Goal: Information Seeking & Learning: Learn about a topic

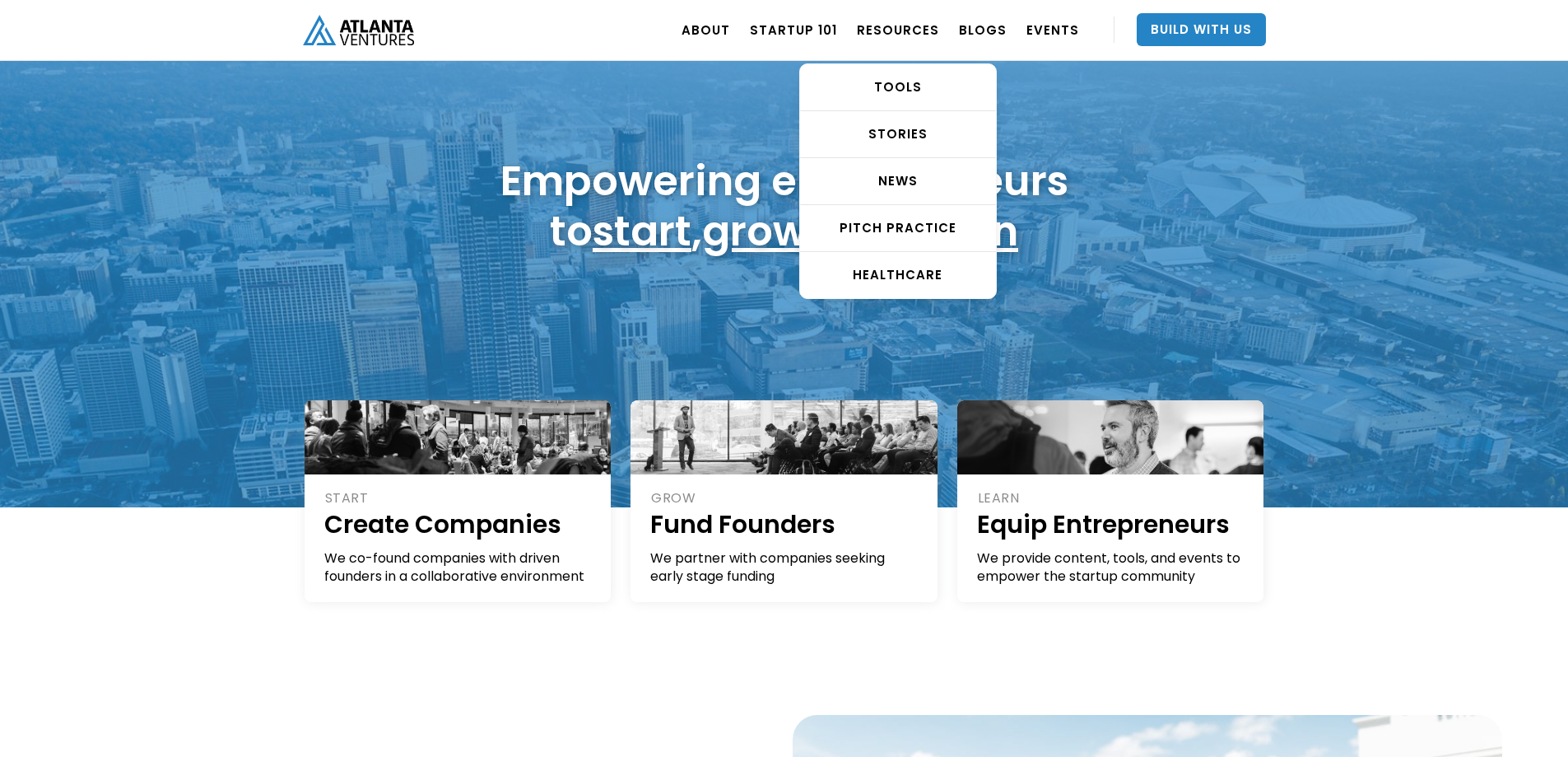
scroll to position [62, 0]
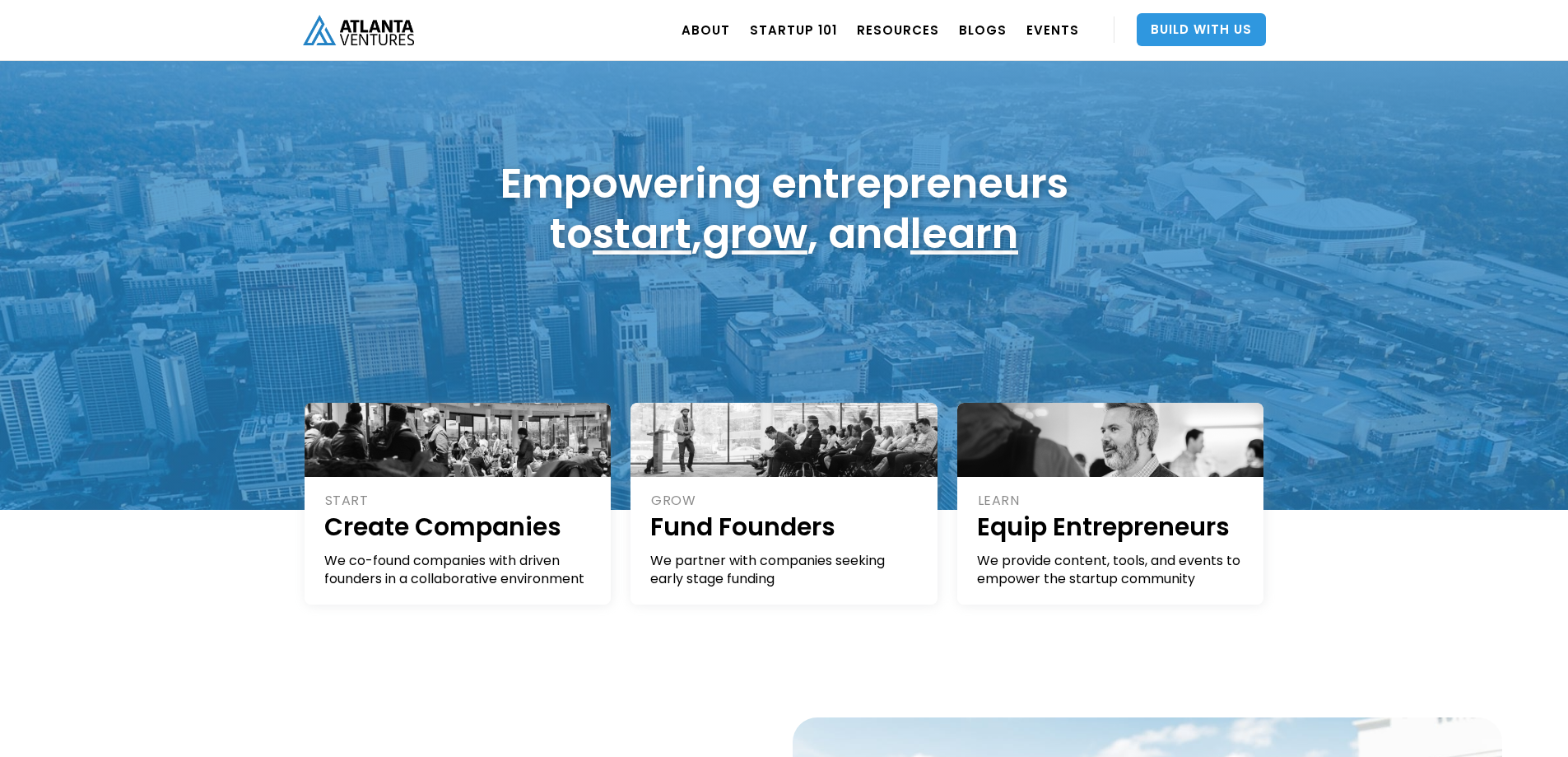
click at [1192, 26] on link "Build With Us" at bounding box center [1201, 29] width 129 height 33
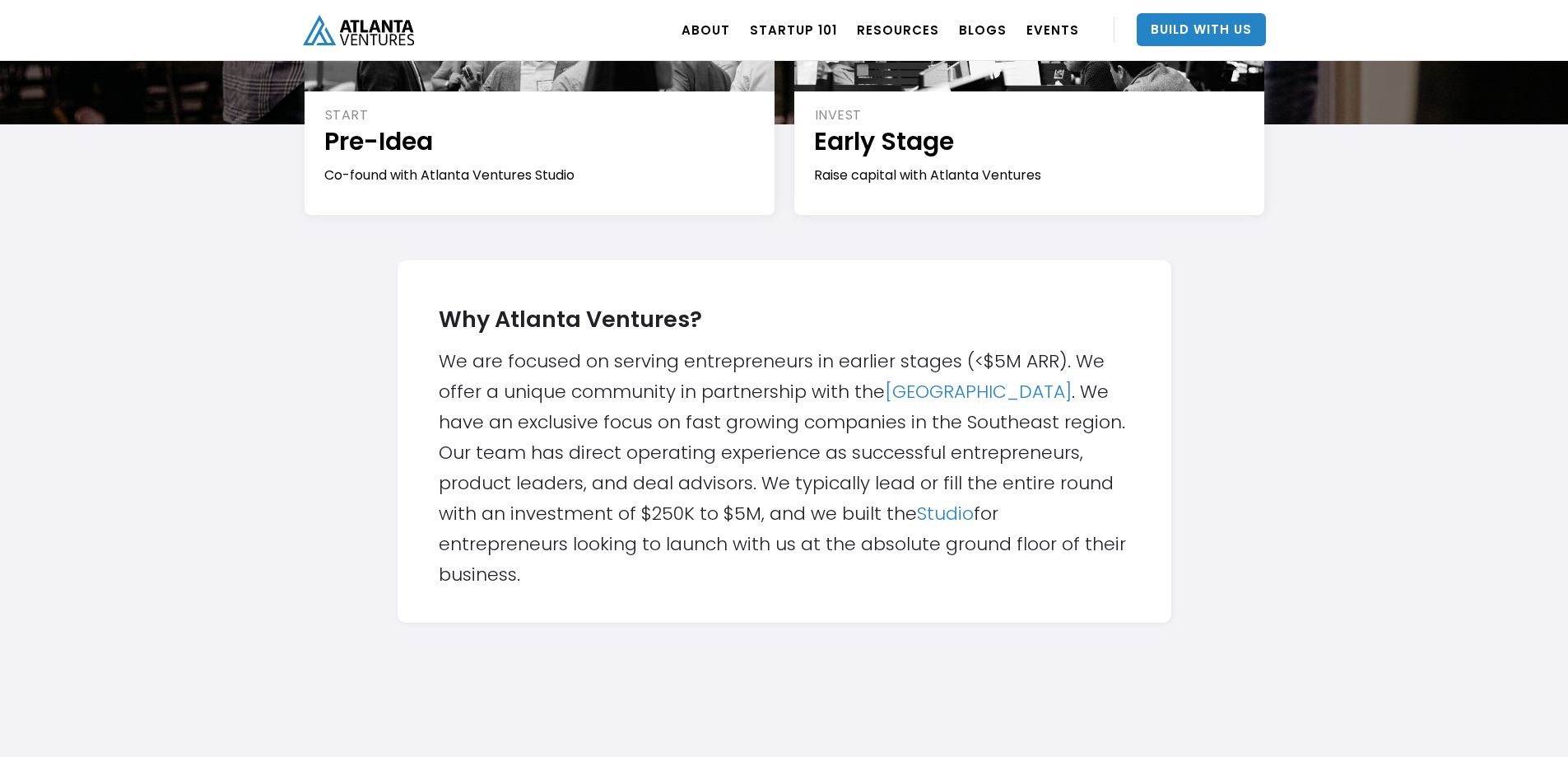
scroll to position [327, 0]
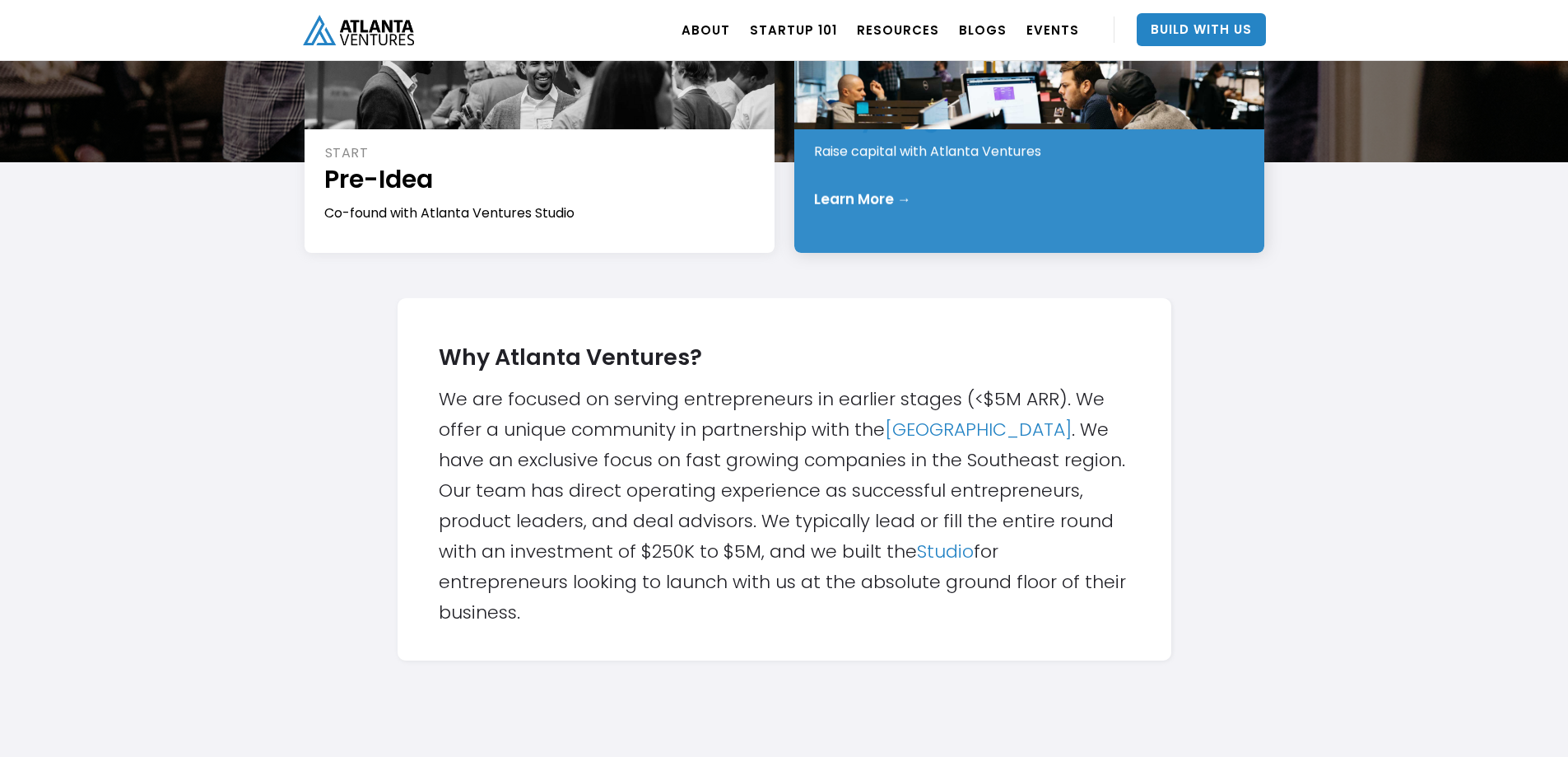
click at [1040, 190] on div "Learn More →" at bounding box center [1030, 198] width 432 height 17
